Goal: Task Accomplishment & Management: Manage account settings

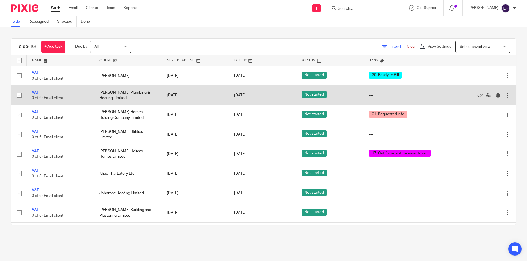
click at [37, 92] on link "VAT" at bounding box center [35, 93] width 7 height 4
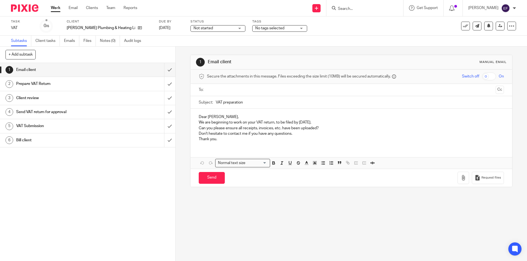
click at [270, 29] on span "No tags selected" at bounding box center [275, 29] width 41 height 6
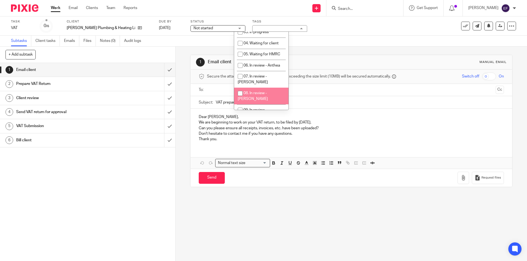
scroll to position [82, 0]
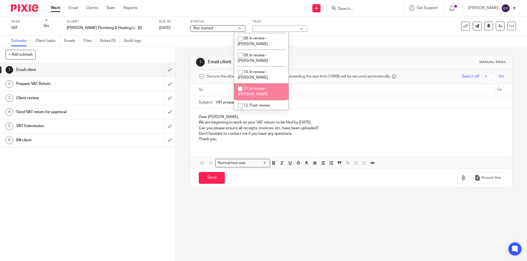
click at [258, 66] on li "10. In review - [PERSON_NAME]" at bounding box center [261, 74] width 54 height 17
checkbox input "true"
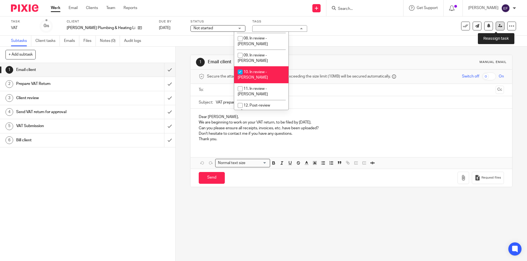
click at [497, 28] on link at bounding box center [499, 26] width 9 height 9
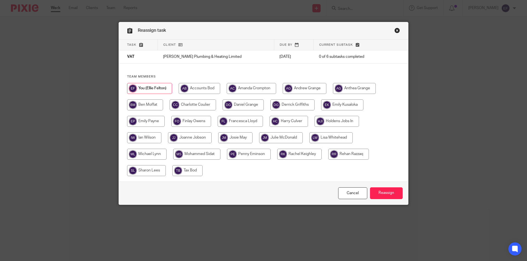
click at [198, 138] on input "radio" at bounding box center [190, 137] width 44 height 11
radio input "true"
click at [386, 190] on input "Reassign" at bounding box center [386, 194] width 33 height 12
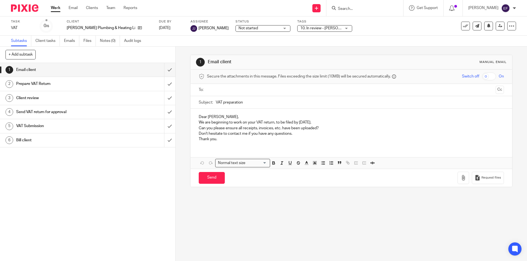
click at [56, 8] on link "Work" at bounding box center [56, 7] width 10 height 5
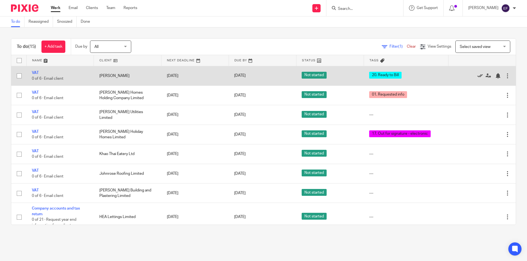
click at [477, 75] on icon at bounding box center [479, 75] width 5 height 5
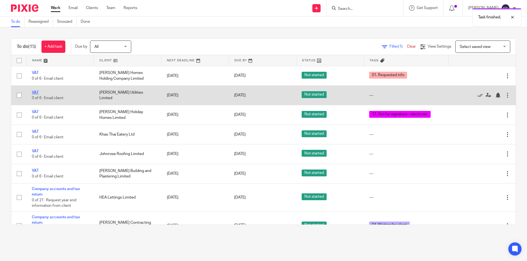
click at [36, 92] on link "VAT" at bounding box center [35, 93] width 7 height 4
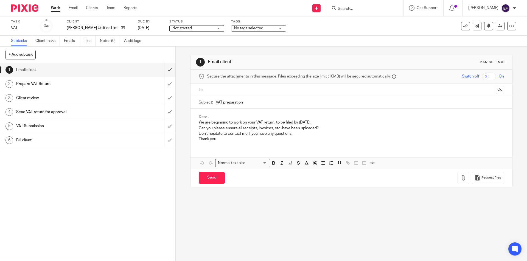
click at [257, 29] on span "No tags selected" at bounding box center [254, 29] width 41 height 6
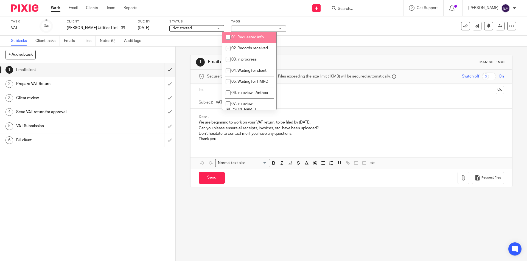
click at [253, 39] on li "01. Requested info" at bounding box center [249, 37] width 54 height 11
checkbox input "true"
click at [55, 10] on link "Work" at bounding box center [56, 7] width 10 height 5
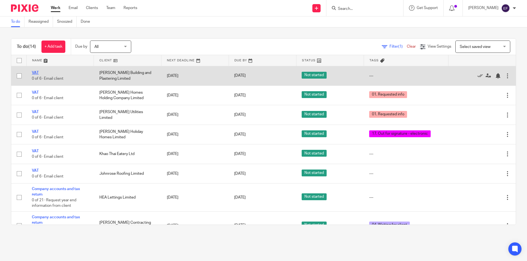
click at [36, 72] on link "VAT" at bounding box center [35, 73] width 7 height 4
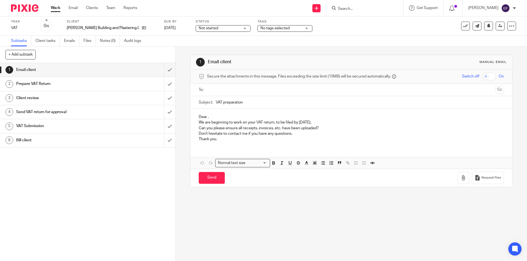
click at [278, 27] on span "No tags selected" at bounding box center [274, 28] width 29 height 4
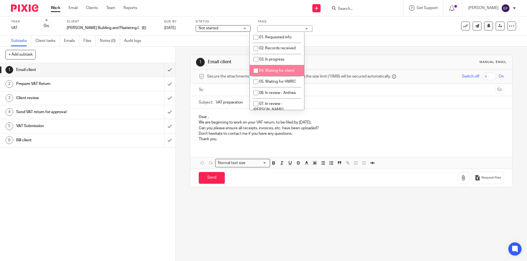
drag, startPoint x: 276, startPoint y: 70, endPoint x: 256, endPoint y: 69, distance: 20.3
click at [276, 70] on span "04. Waiting for client" at bounding box center [276, 71] width 35 height 4
checkbox input "true"
click at [51, 9] on link "Work" at bounding box center [56, 7] width 10 height 5
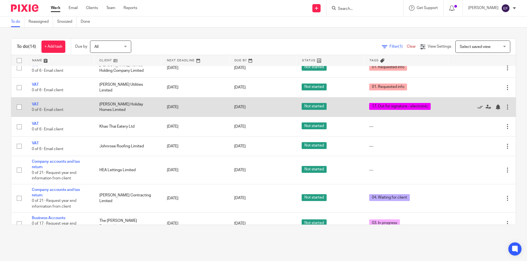
scroll to position [55, 0]
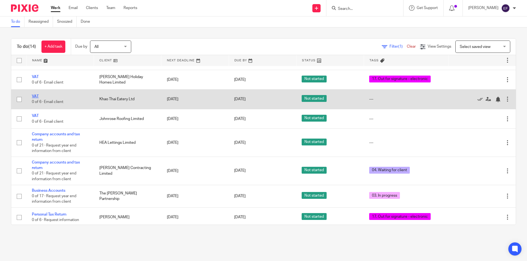
click at [37, 96] on link "VAT" at bounding box center [35, 97] width 7 height 4
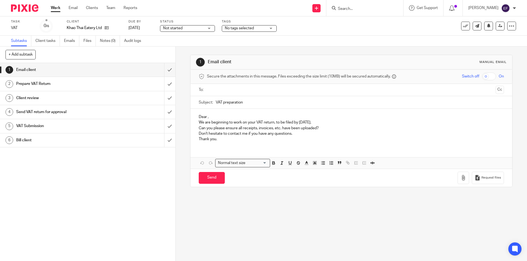
click at [257, 27] on span "No tags selected" at bounding box center [245, 29] width 41 height 6
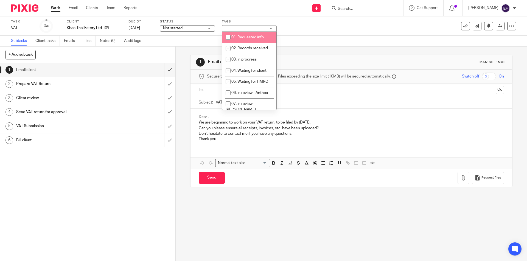
click at [252, 39] on span "01. Requested info" at bounding box center [247, 37] width 32 height 4
checkbox input "true"
click at [56, 5] on div "Work Email Clients Team Reports Work Email Clients Team Reports Settings" at bounding box center [95, 8] width 100 height 16
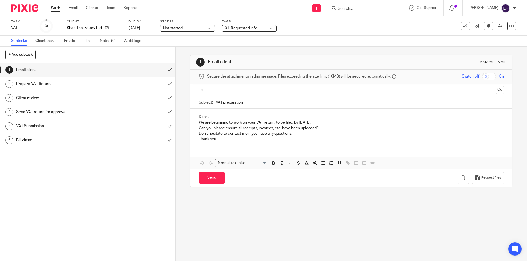
click at [54, 8] on link "Work" at bounding box center [56, 7] width 10 height 5
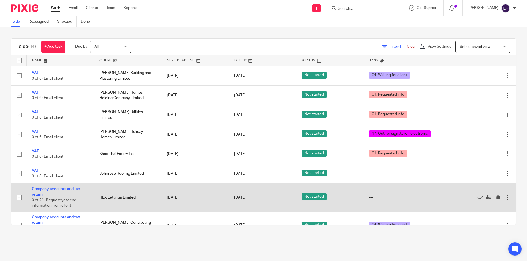
scroll to position [27, 0]
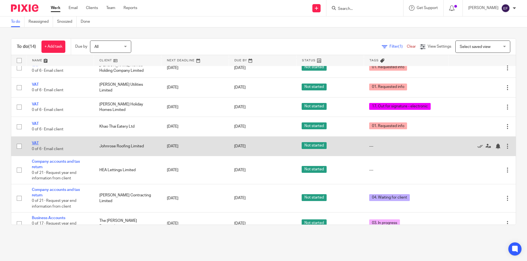
click at [36, 143] on link "VAT" at bounding box center [35, 144] width 7 height 4
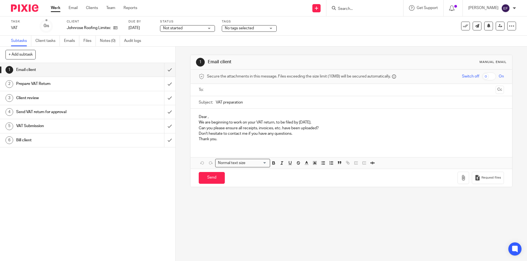
click at [260, 25] on div "No tags selected" at bounding box center [249, 28] width 55 height 7
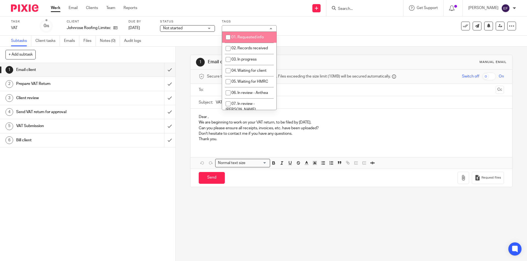
click at [249, 38] on span "01. Requested info" at bounding box center [247, 37] width 32 height 4
checkbox input "true"
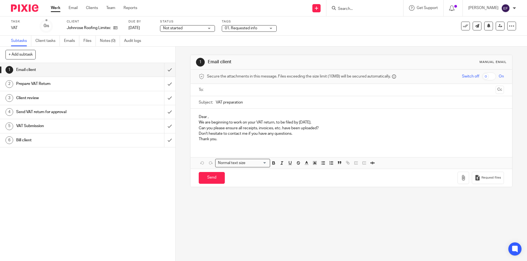
click at [51, 7] on link "Work" at bounding box center [56, 7] width 10 height 5
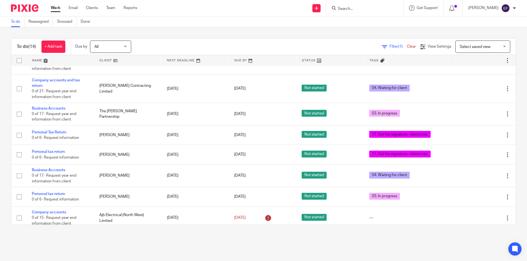
scroll to position [142, 0]
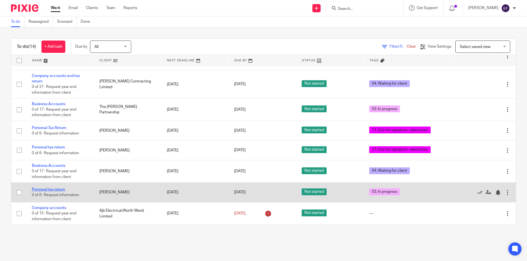
click at [53, 189] on link "Personal tax return" at bounding box center [48, 190] width 33 height 4
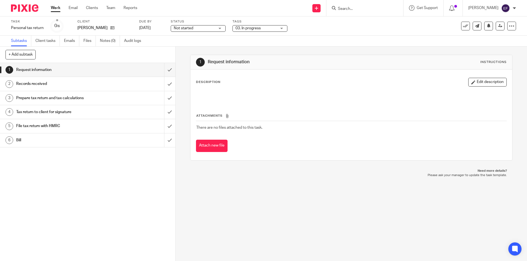
click at [257, 27] on span "03. In progress" at bounding box center [247, 28] width 25 height 4
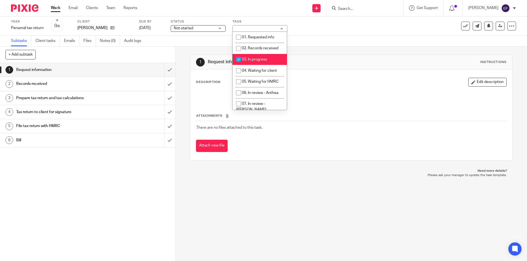
drag, startPoint x: 259, startPoint y: 58, endPoint x: 259, endPoint y: 69, distance: 11.0
click at [259, 59] on span "03. In progress" at bounding box center [254, 60] width 25 height 4
checkbox input "false"
drag, startPoint x: 258, startPoint y: 70, endPoint x: 255, endPoint y: 70, distance: 2.8
click at [257, 70] on span "04. Waiting for client" at bounding box center [259, 71] width 35 height 4
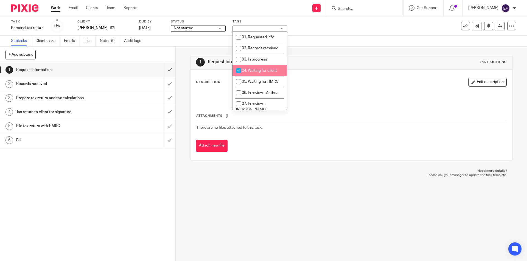
checkbox input "true"
click at [65, 8] on ul "Work Email Clients Team Reports" at bounding box center [98, 7] width 95 height 5
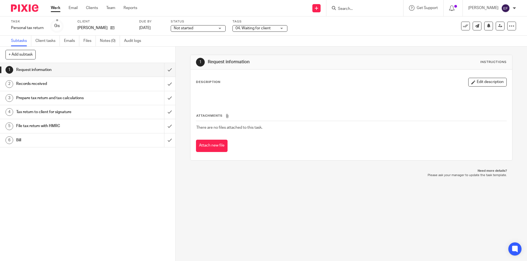
click at [55, 9] on link "Work" at bounding box center [56, 7] width 10 height 5
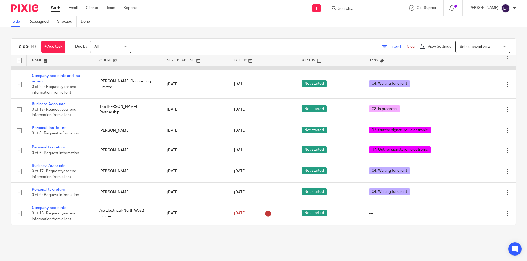
scroll to position [87, 0]
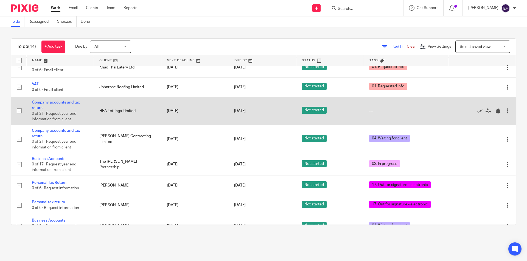
click at [51, 100] on td "Company accounts and tax return 0 of 21 · Request year end information from cli…" at bounding box center [59, 111] width 67 height 28
click at [51, 102] on link "Company accounts and tax return" at bounding box center [56, 105] width 48 height 9
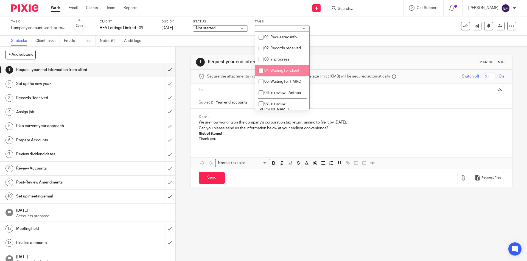
click at [278, 73] on li "04. Waiting for client" at bounding box center [282, 70] width 54 height 11
checkbox input "true"
click at [61, 11] on div "Work Email Clients Team Reports Work Email Clients Team Reports Settings" at bounding box center [95, 8] width 100 height 16
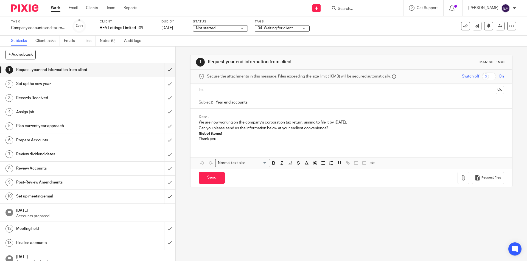
click at [56, 9] on link "Work" at bounding box center [56, 7] width 10 height 5
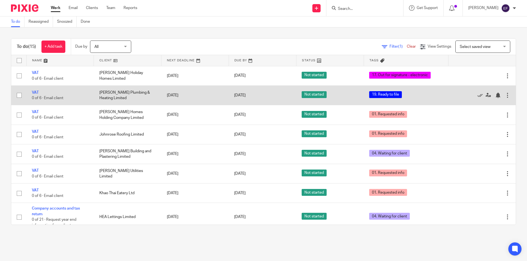
drag, startPoint x: 36, startPoint y: 94, endPoint x: 47, endPoint y: 90, distance: 10.8
click at [36, 94] on link "VAT" at bounding box center [35, 93] width 7 height 4
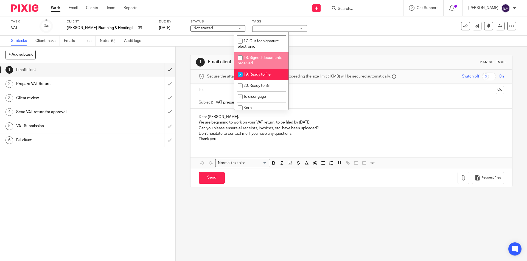
scroll to position [247, 0]
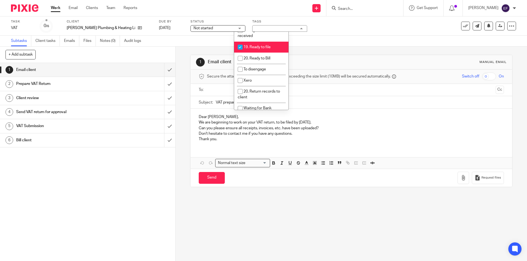
click at [264, 42] on li "19. Ready to file" at bounding box center [261, 47] width 54 height 11
checkbox input "false"
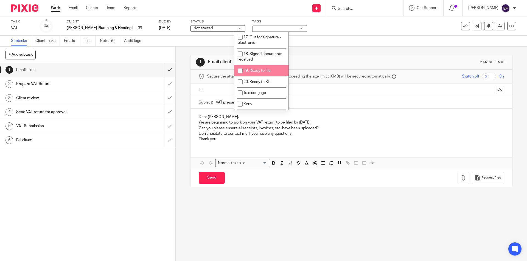
scroll to position [196, 0]
click at [258, 59] on li "17. Out for signature - electronic" at bounding box center [261, 67] width 54 height 17
checkbox input "true"
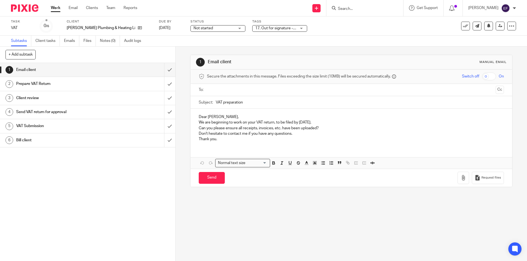
click at [54, 9] on link "Work" at bounding box center [56, 7] width 10 height 5
